Goal: Navigation & Orientation: Find specific page/section

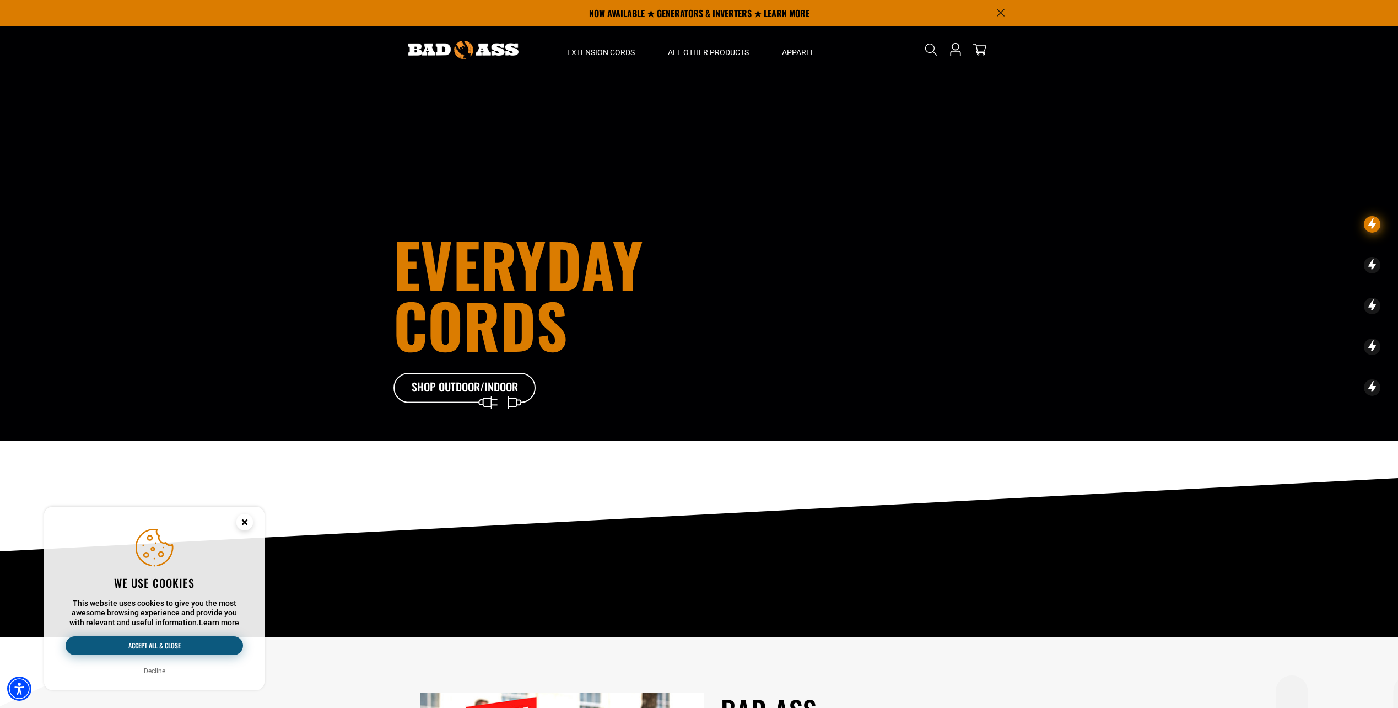
click at [185, 640] on button "Accept all & close" at bounding box center [154, 645] width 177 height 19
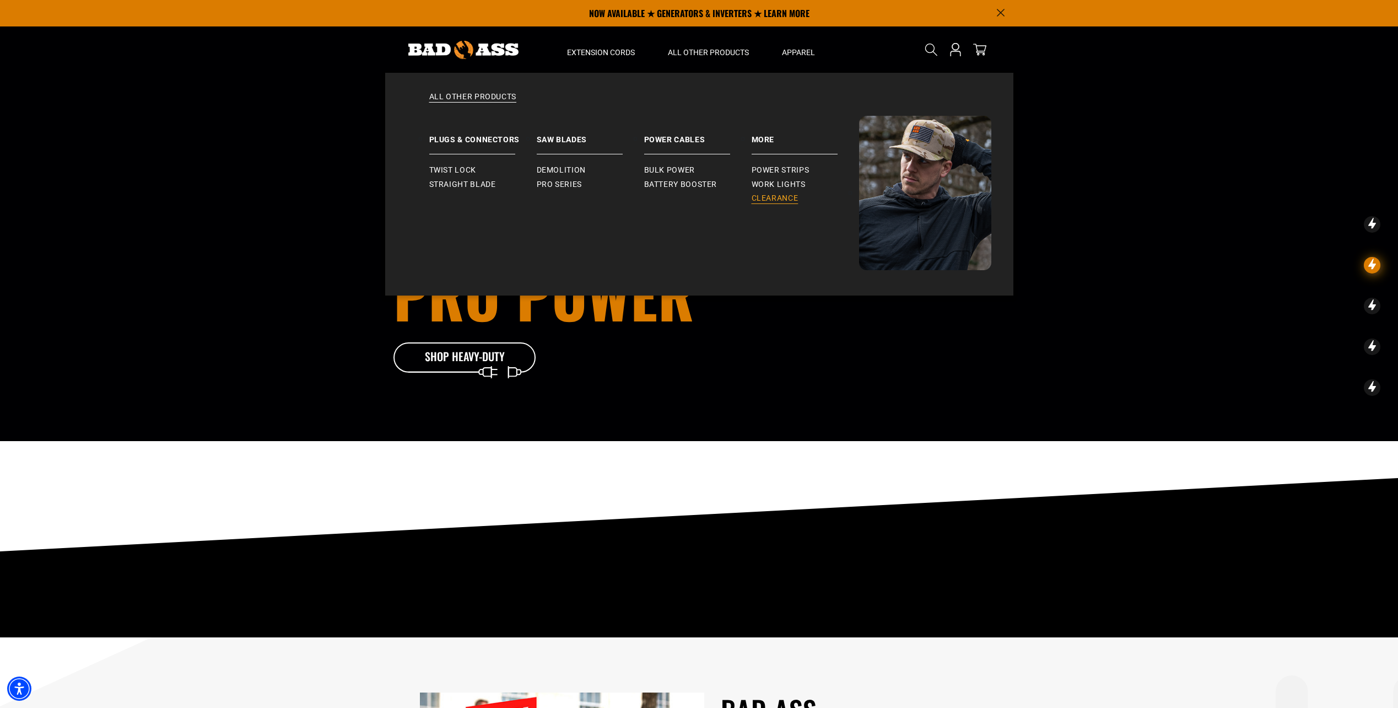
click at [770, 196] on span "Clearance" at bounding box center [775, 198] width 47 height 10
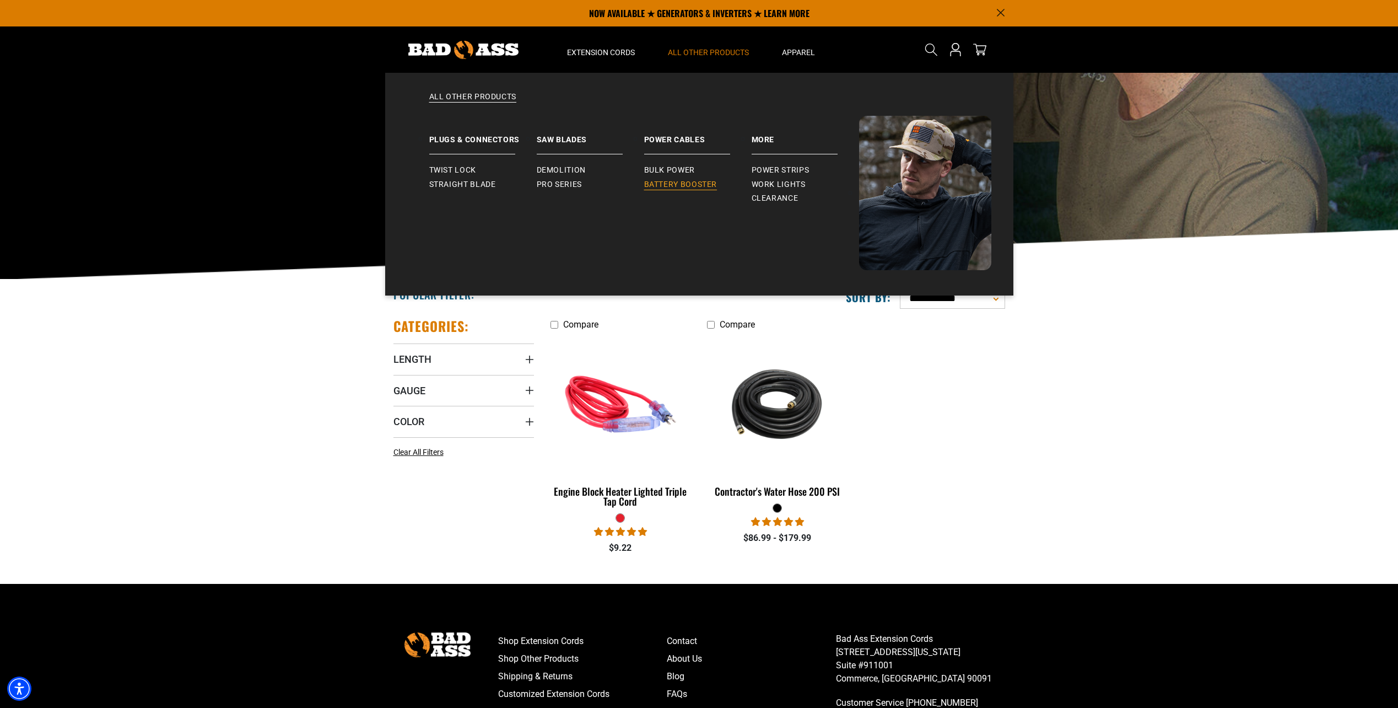
click at [680, 183] on span "Battery Booster" at bounding box center [680, 185] width 73 height 10
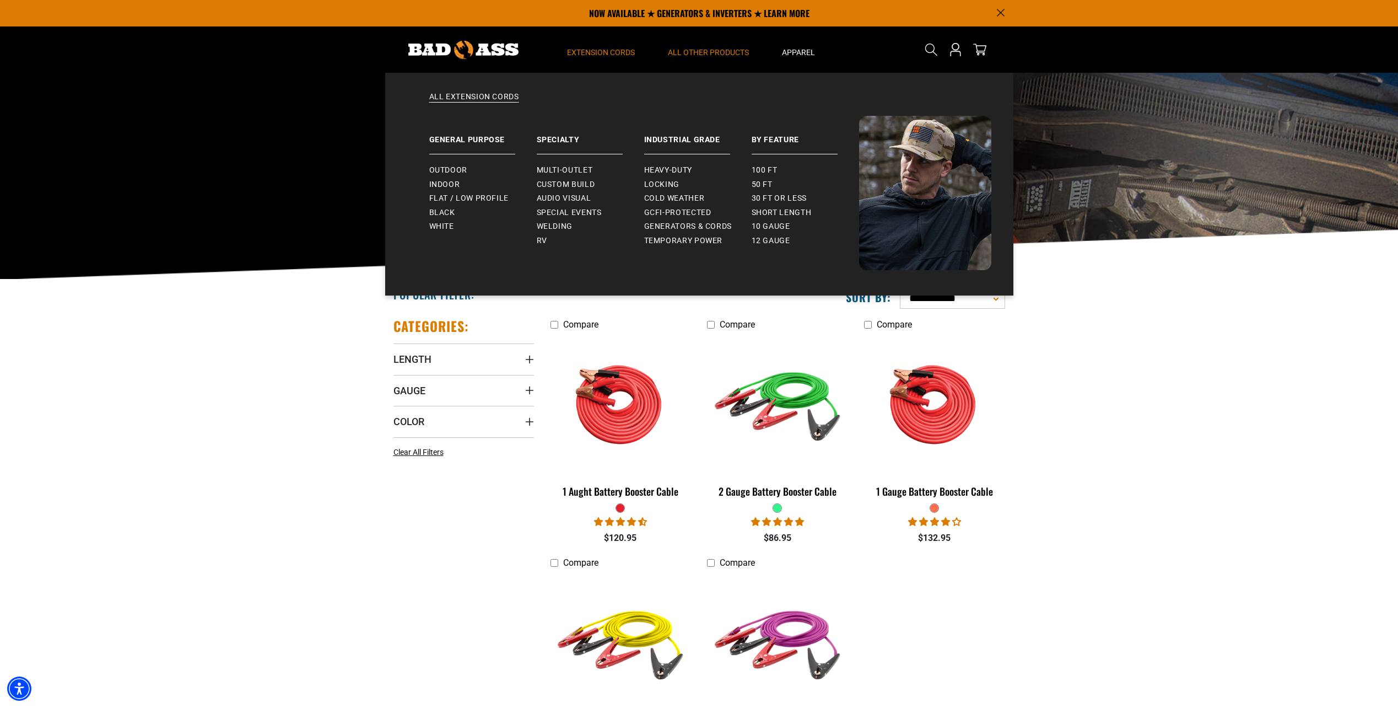
click at [598, 47] on span "Extension Cords" at bounding box center [601, 52] width 68 height 10
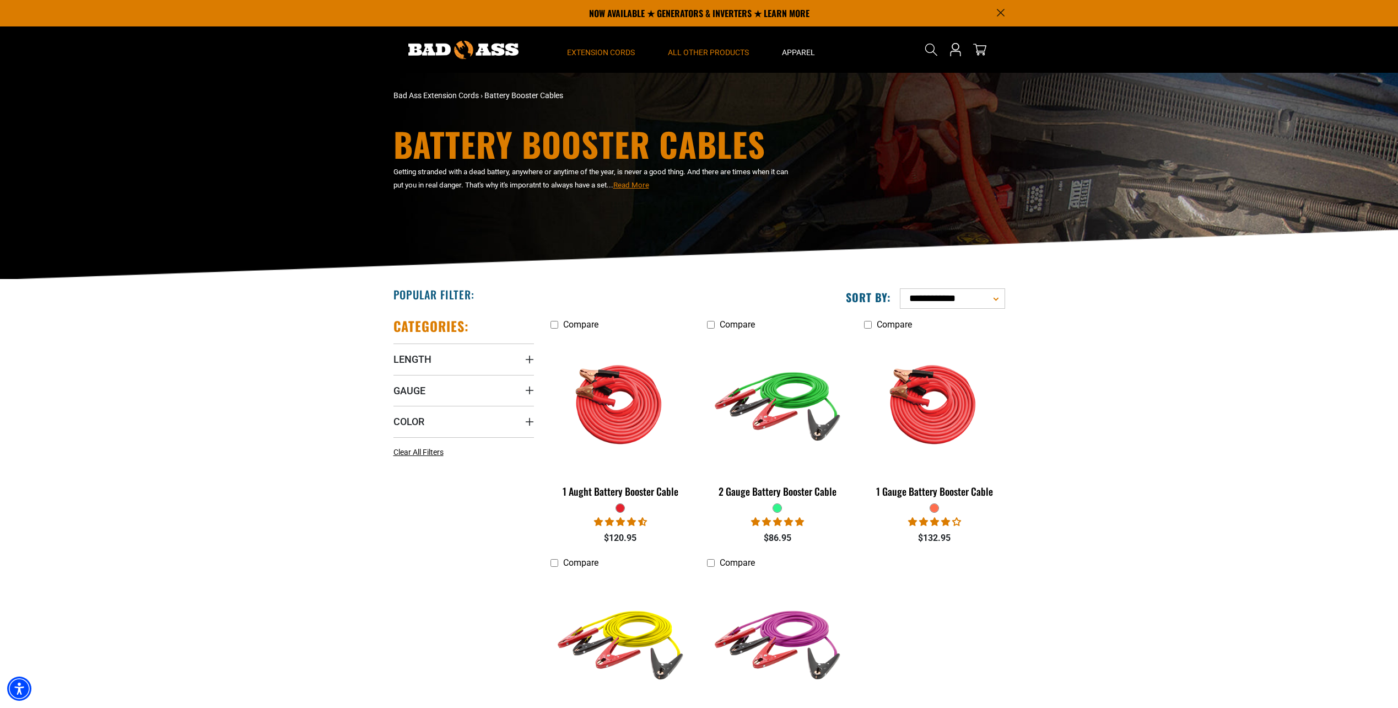
click at [598, 47] on span "Extension Cords" at bounding box center [601, 52] width 68 height 10
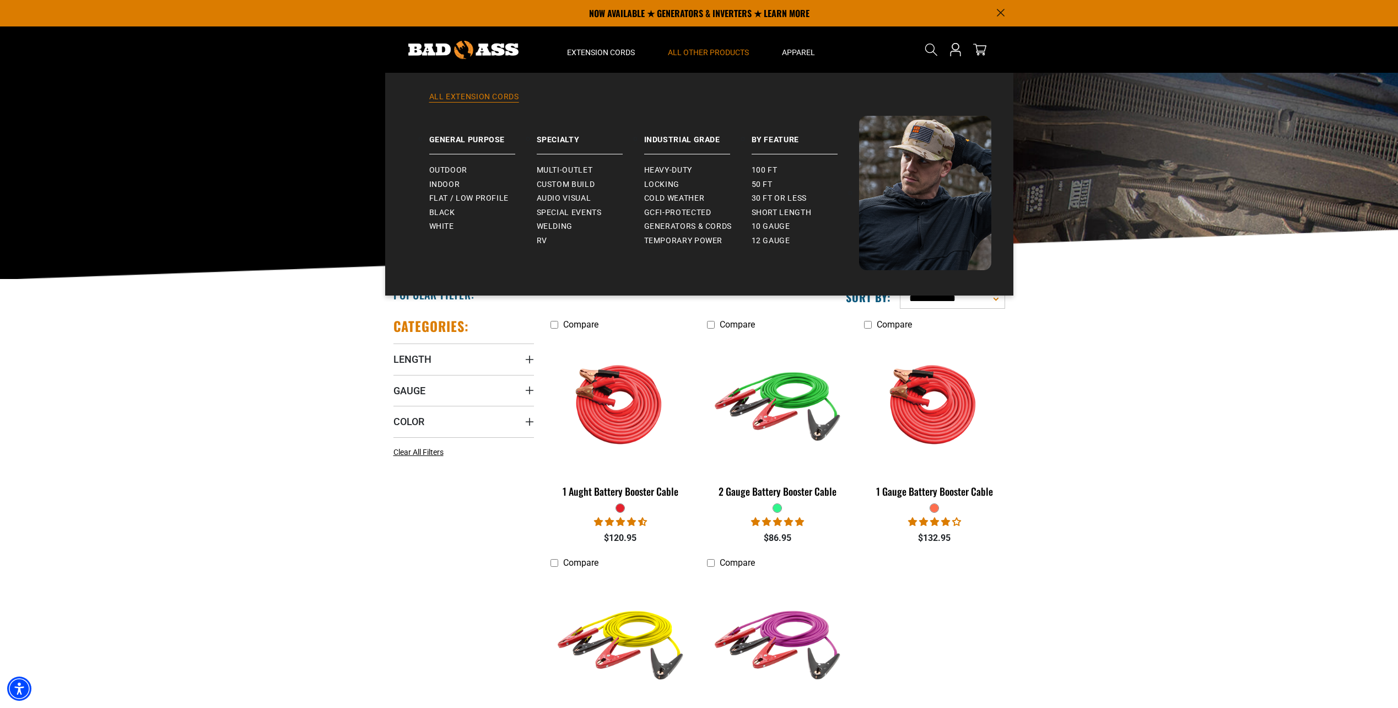
click at [496, 99] on link "All Extension Cords" at bounding box center [699, 103] width 584 height 24
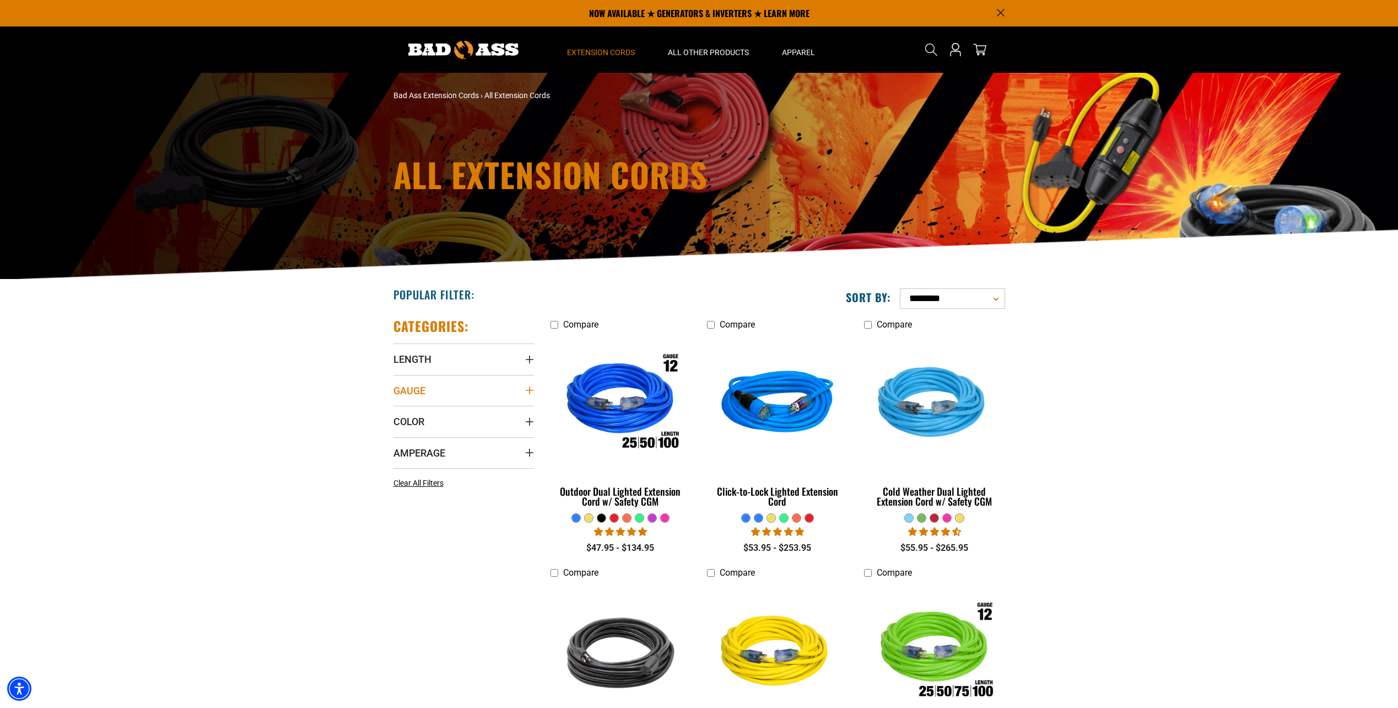
click at [525, 390] on icon "Gauge" at bounding box center [529, 390] width 9 height 9
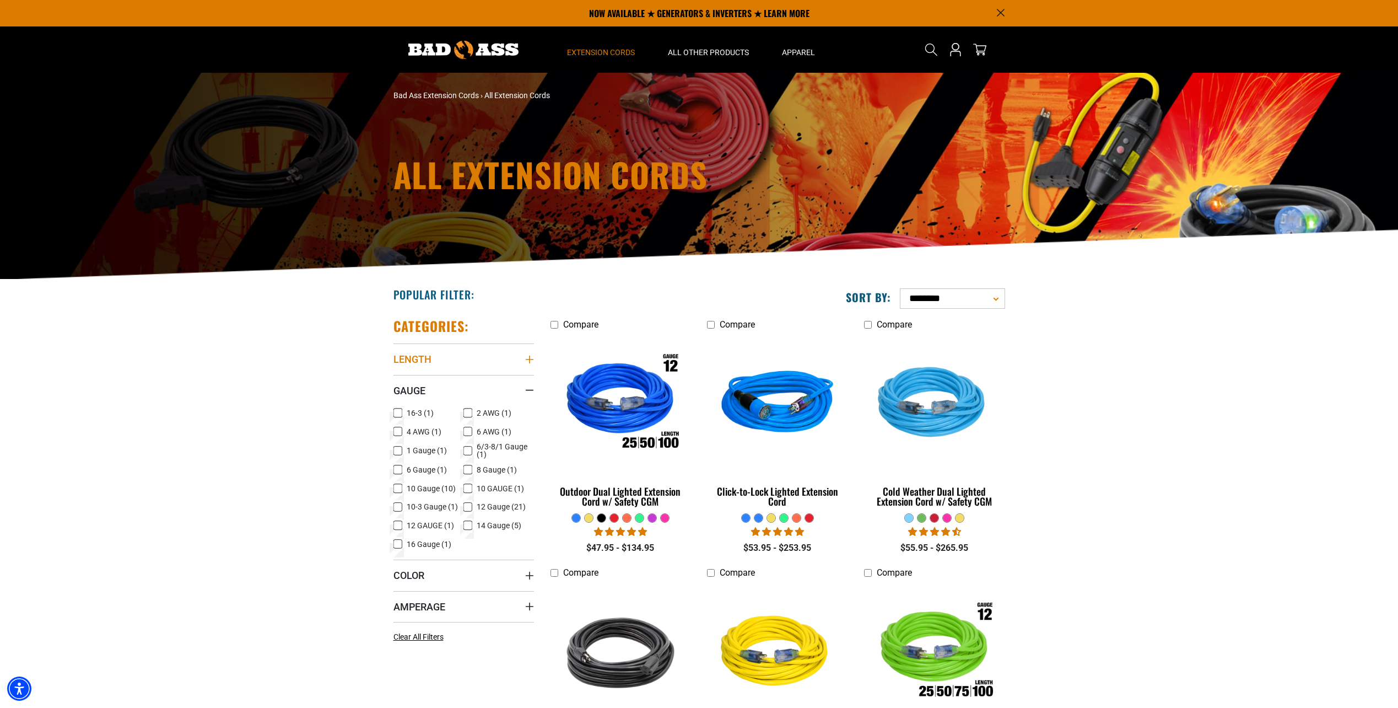
click at [530, 354] on summary "Length" at bounding box center [464, 358] width 141 height 31
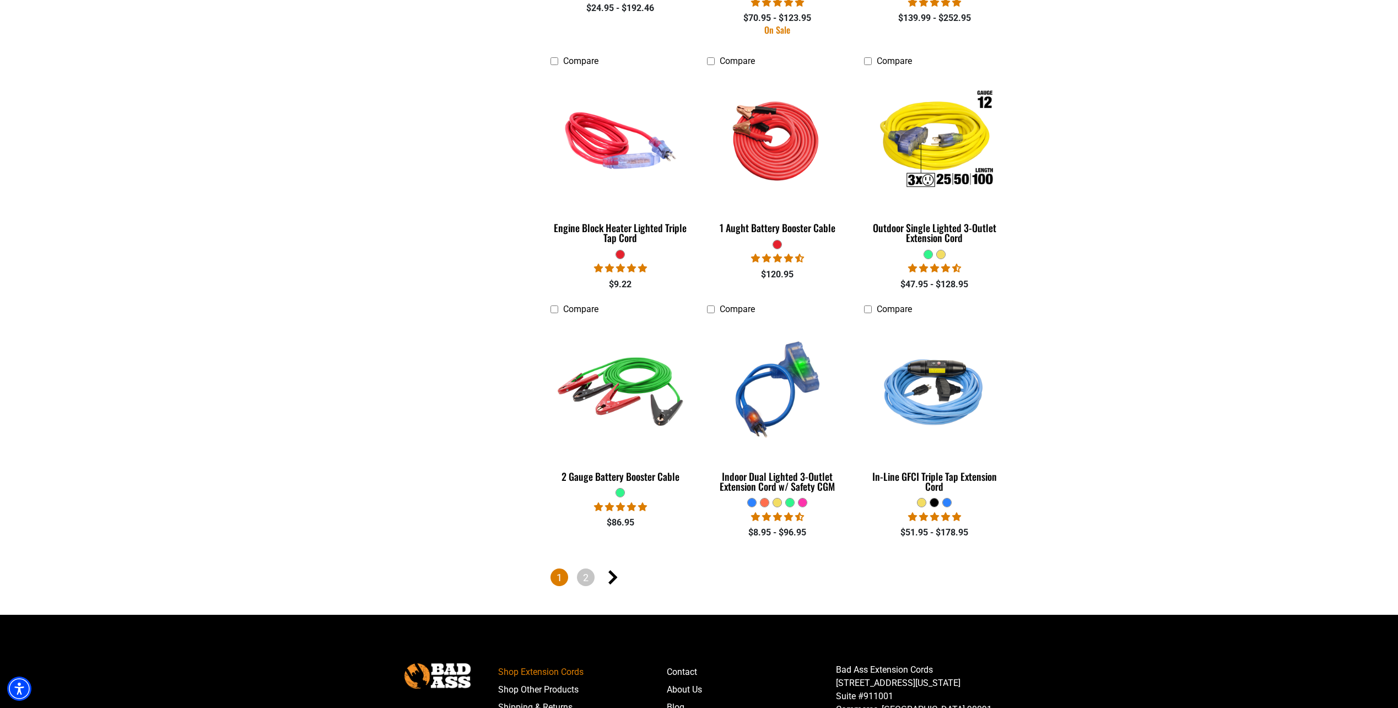
scroll to position [2315, 0]
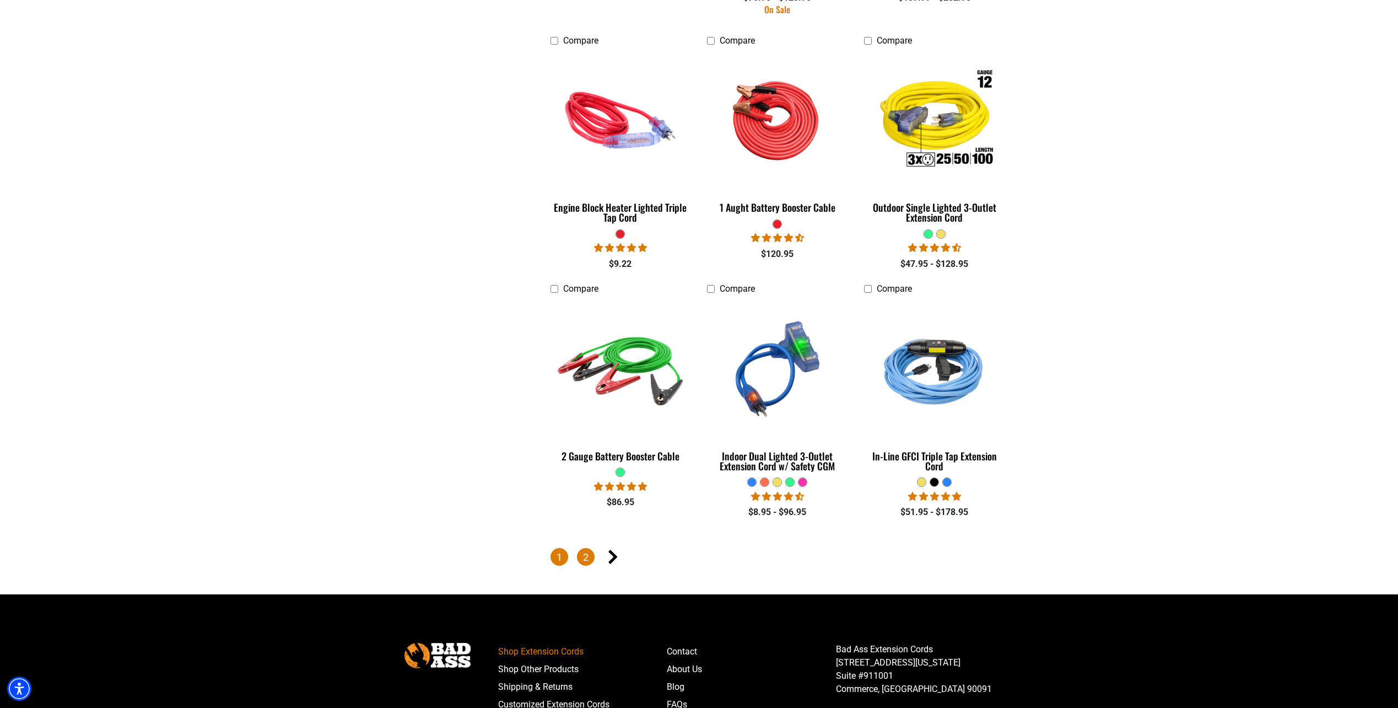
click at [584, 552] on link "2" at bounding box center [586, 557] width 18 height 18
